Goal: Navigation & Orientation: Find specific page/section

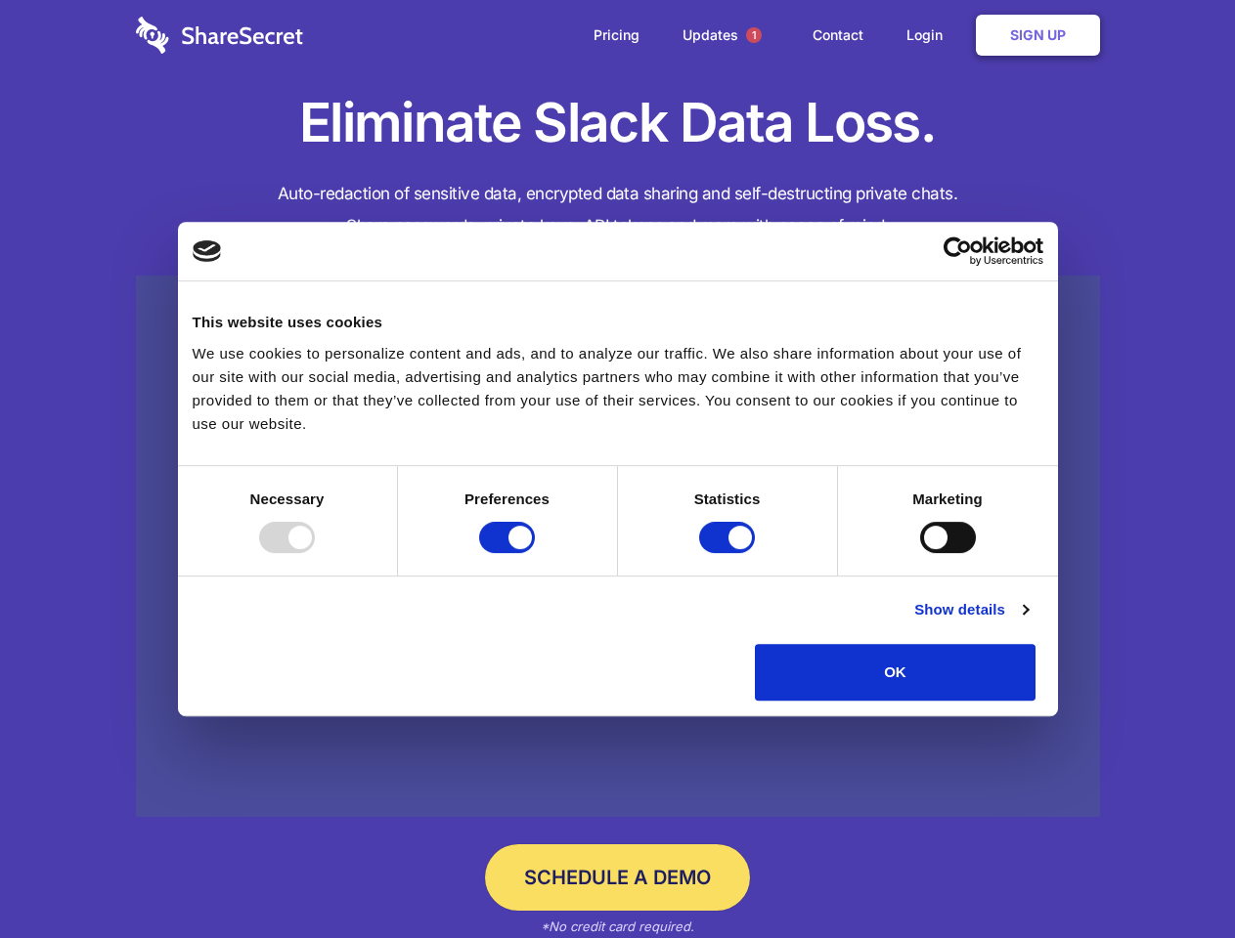
click at [315, 553] on div at bounding box center [287, 537] width 56 height 31
click at [535, 553] on input "Preferences" at bounding box center [507, 537] width 56 height 31
checkbox input "false"
click at [729, 553] on input "Statistics" at bounding box center [727, 537] width 56 height 31
checkbox input "false"
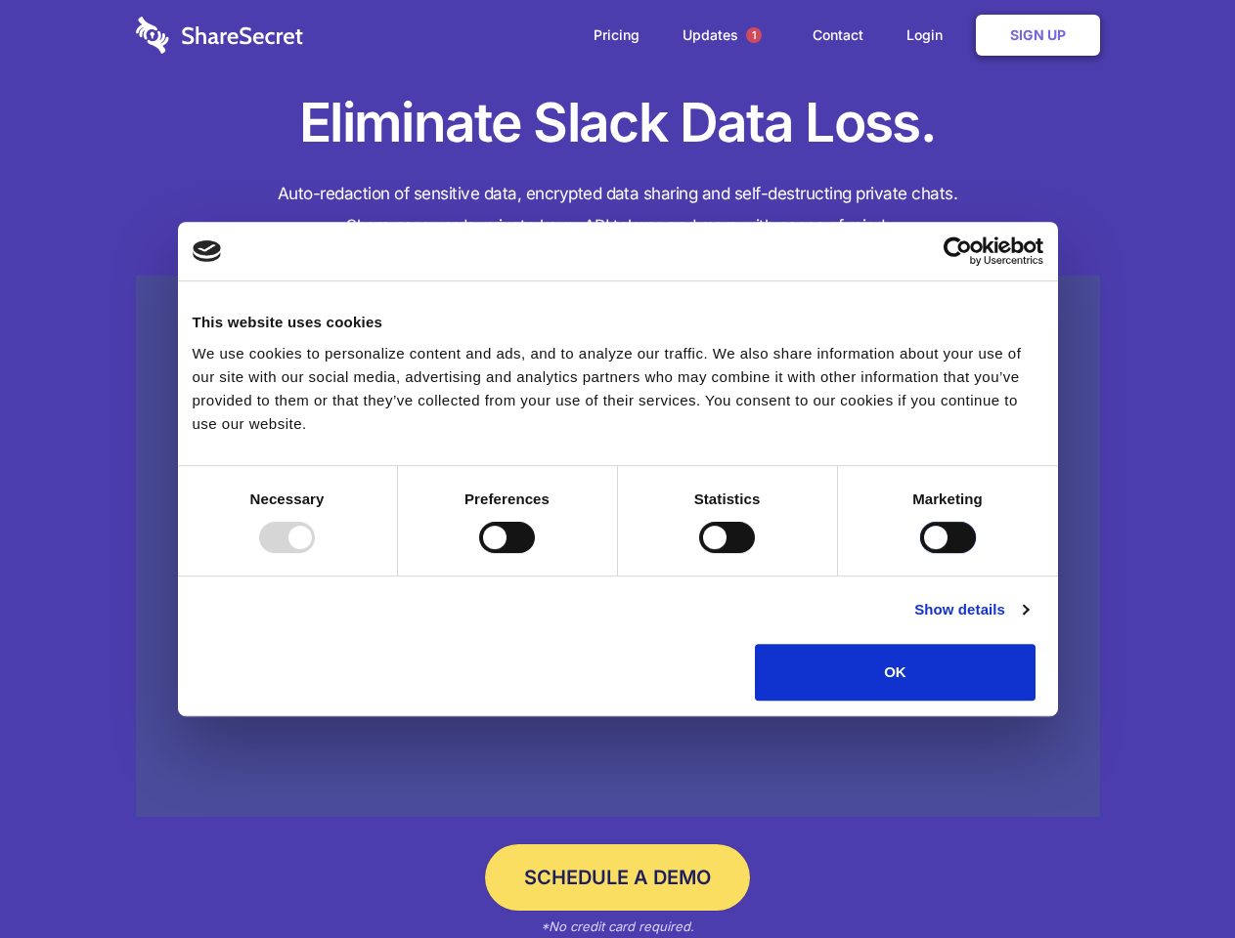
click at [920, 553] on input "Marketing" at bounding box center [948, 537] width 56 height 31
checkbox input "true"
click at [1027, 622] on link "Show details" at bounding box center [970, 609] width 113 height 23
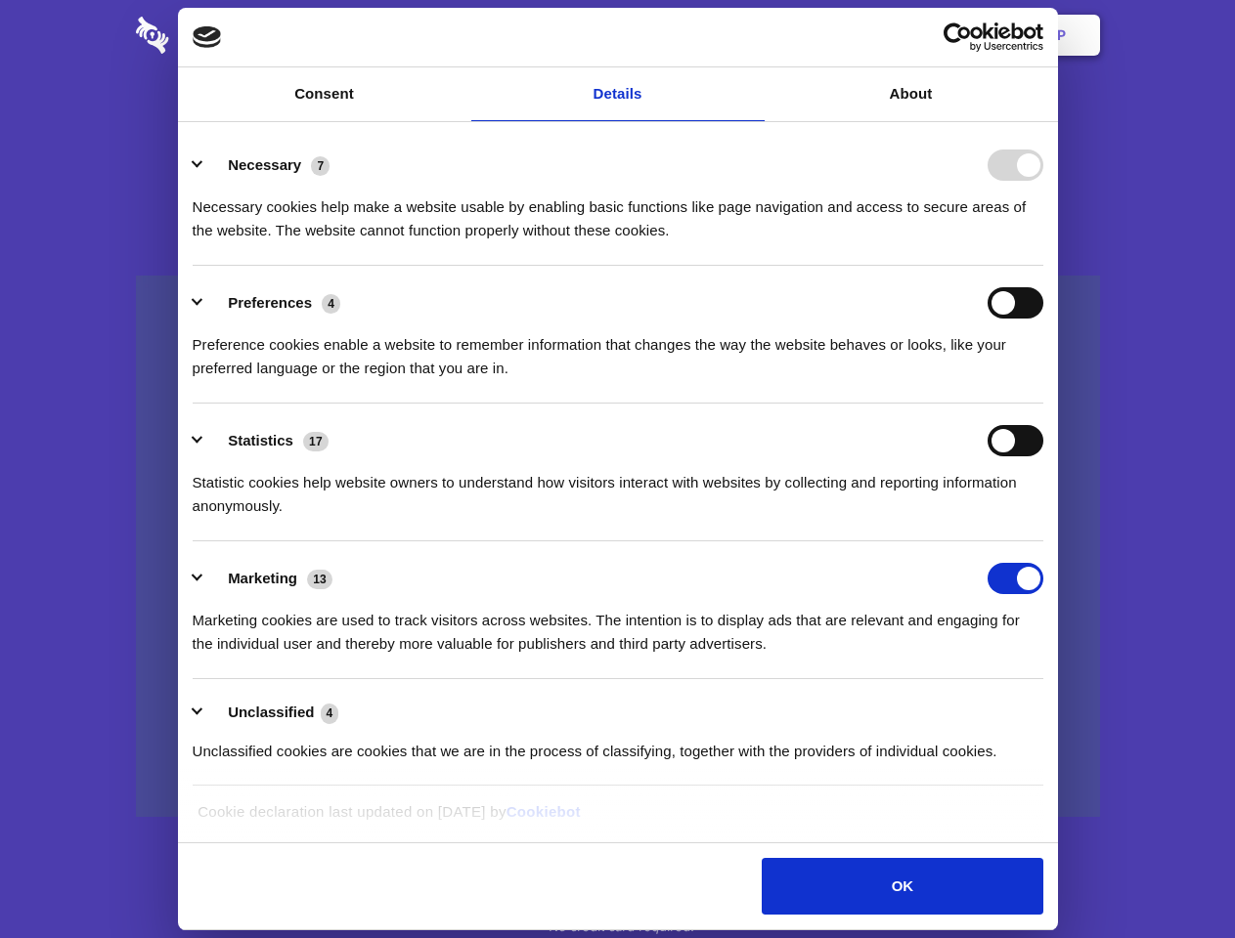
click at [1043, 380] on div "Preferences 4 Preference cookies enable a website to remember information that …" at bounding box center [618, 333] width 850 height 93
click at [753, 35] on span "1" at bounding box center [754, 35] width 16 height 16
